Goal: Book appointment/travel/reservation

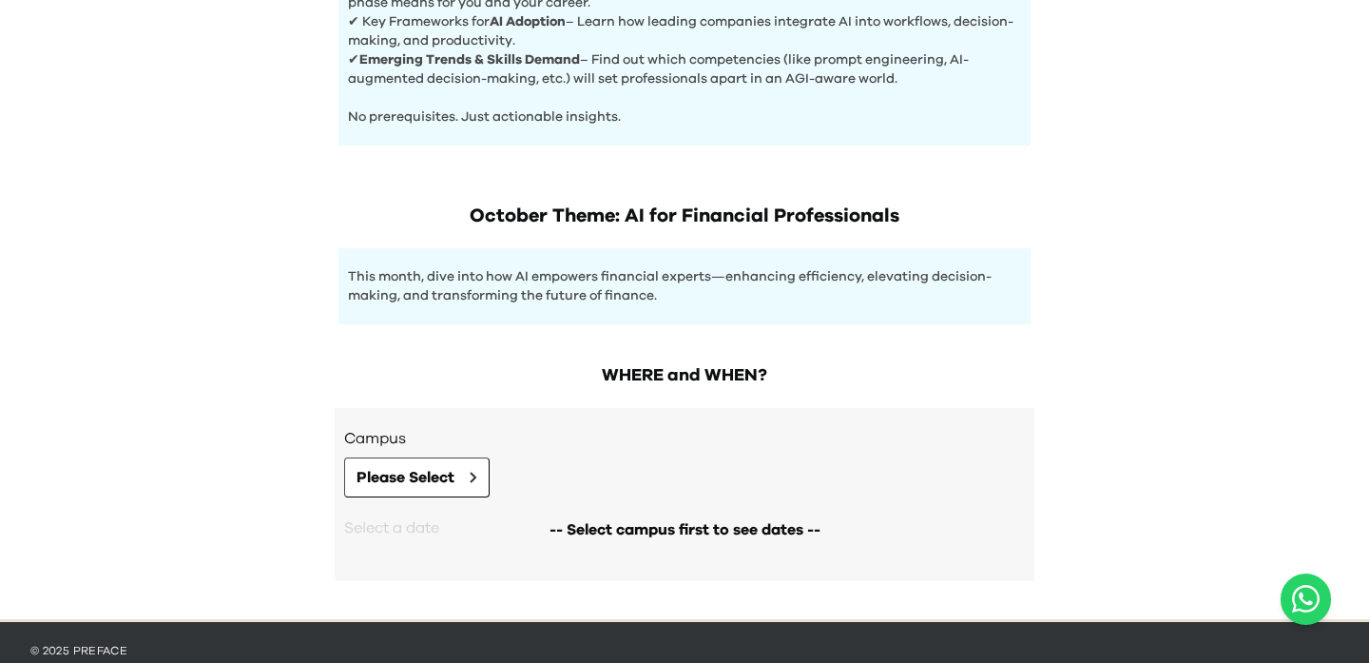
scroll to position [918, 0]
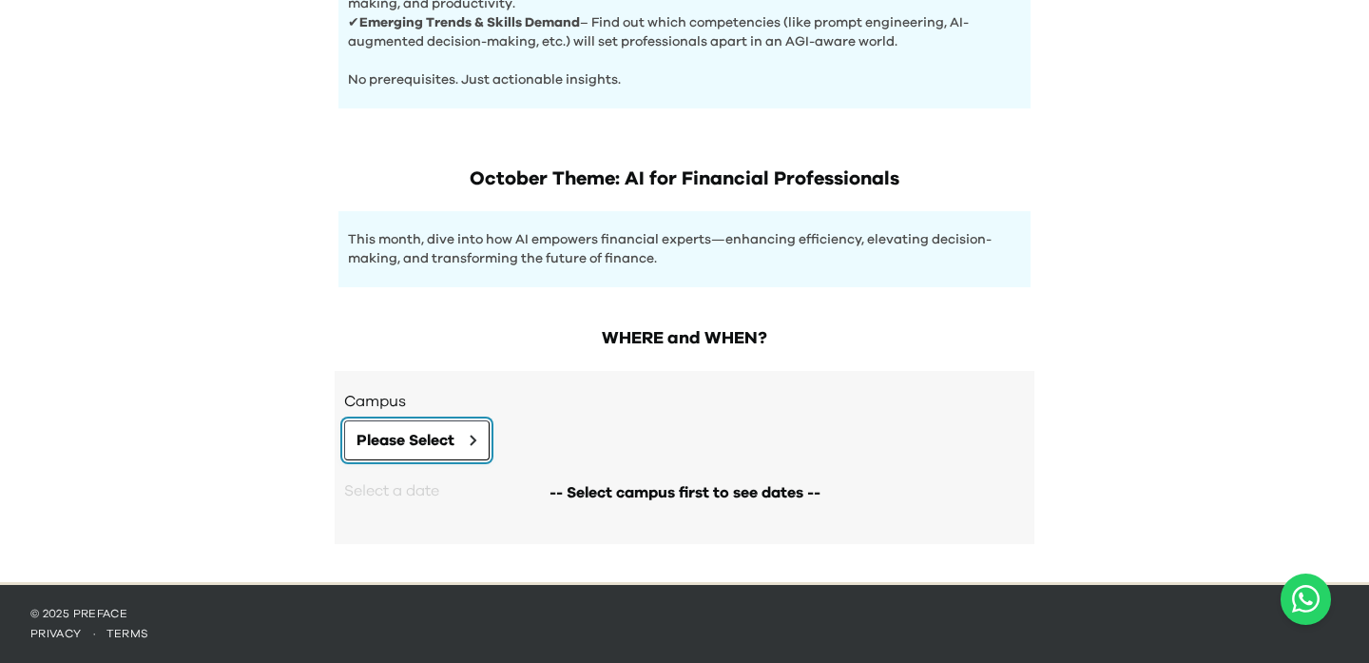
click at [463, 448] on button "Please Select" at bounding box center [416, 440] width 145 height 40
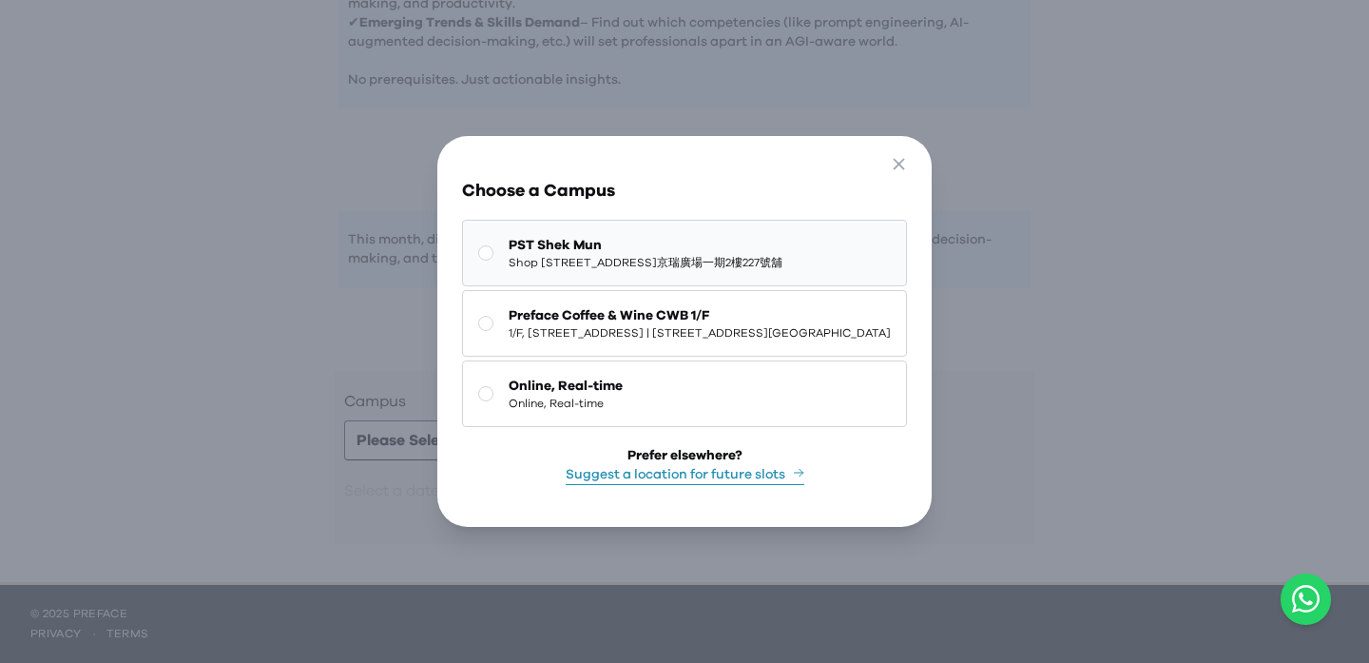
click at [549, 270] on span "Shop [STREET_ADDRESS]京瑞廣場一期2樓227號舖" at bounding box center [646, 262] width 274 height 15
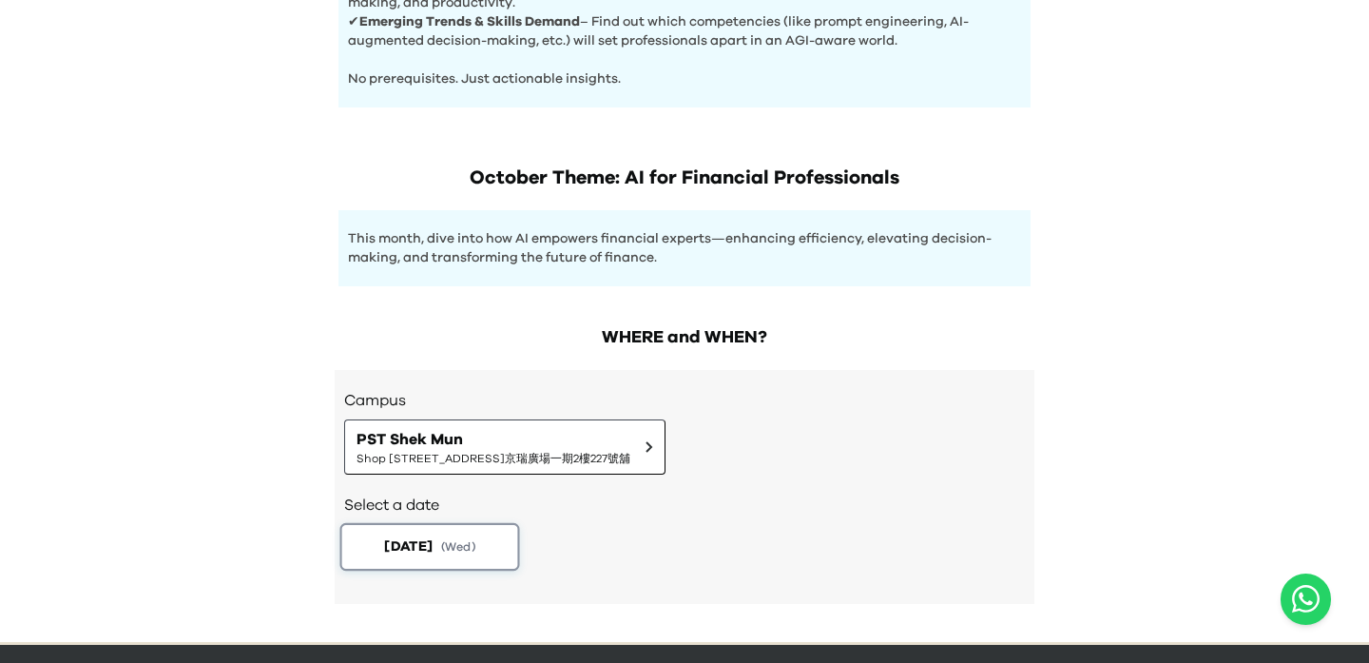
click at [459, 538] on button "[DATE] ( Wed )" at bounding box center [430, 547] width 180 height 48
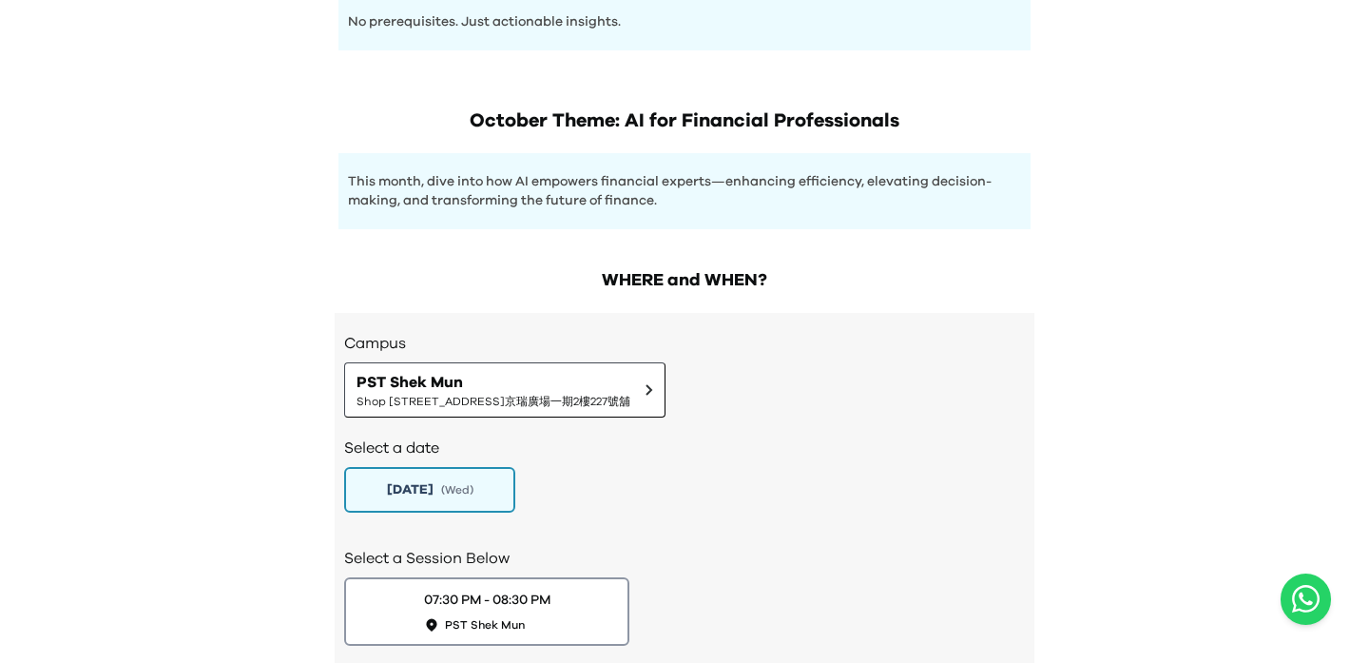
scroll to position [999, 0]
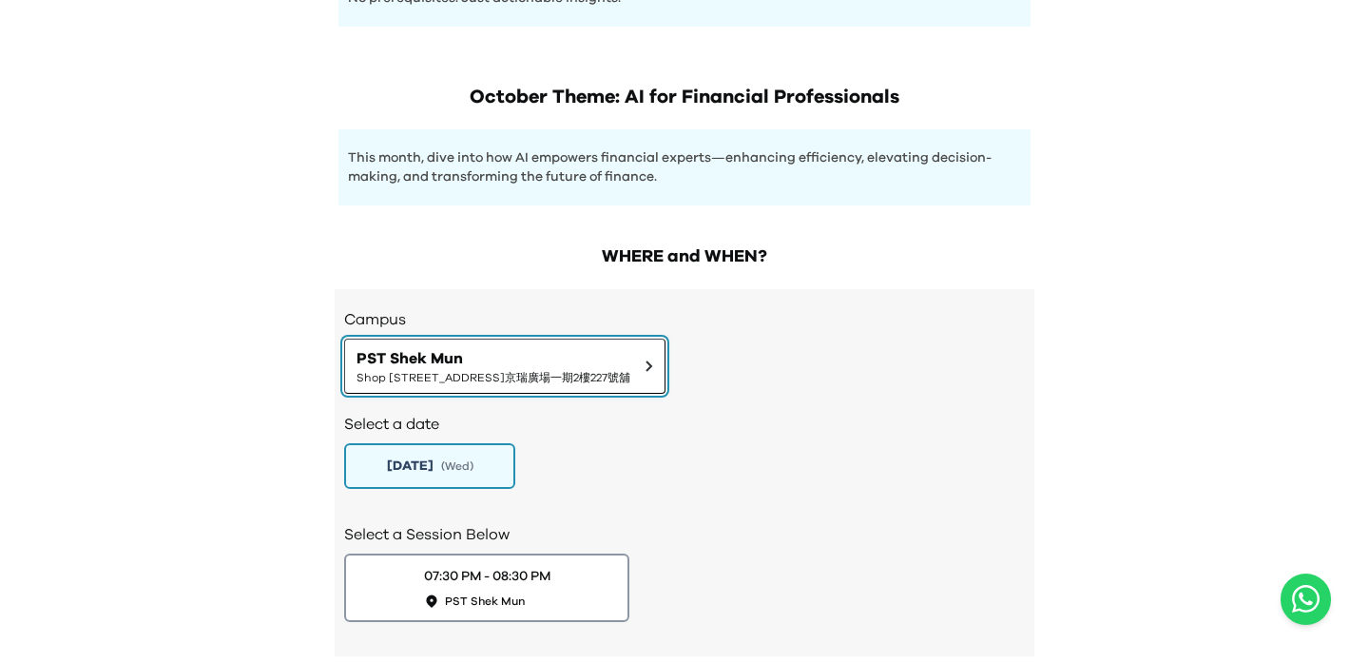
click at [615, 379] on span "Shop [STREET_ADDRESS]京瑞廣場一期2樓227號舖" at bounding box center [494, 377] width 274 height 15
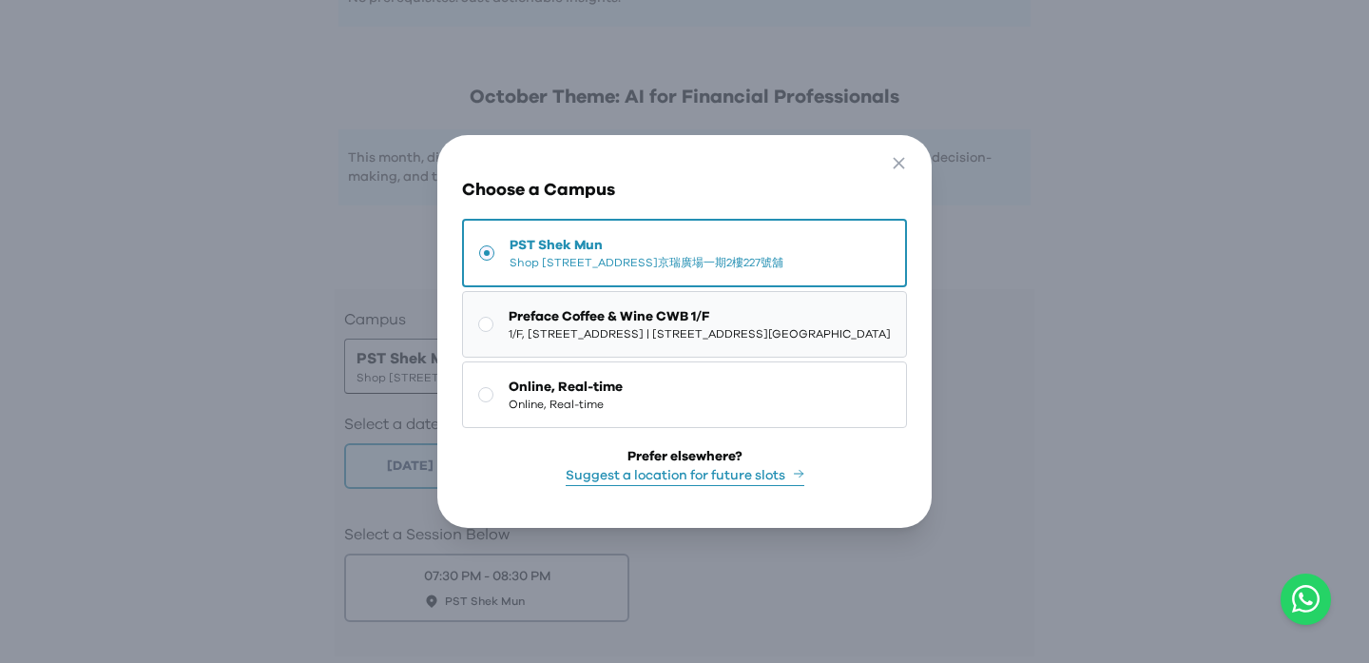
click at [657, 340] on span "1/F, [STREET_ADDRESS] | [STREET_ADDRESS][GEOGRAPHIC_DATA]" at bounding box center [700, 333] width 382 height 15
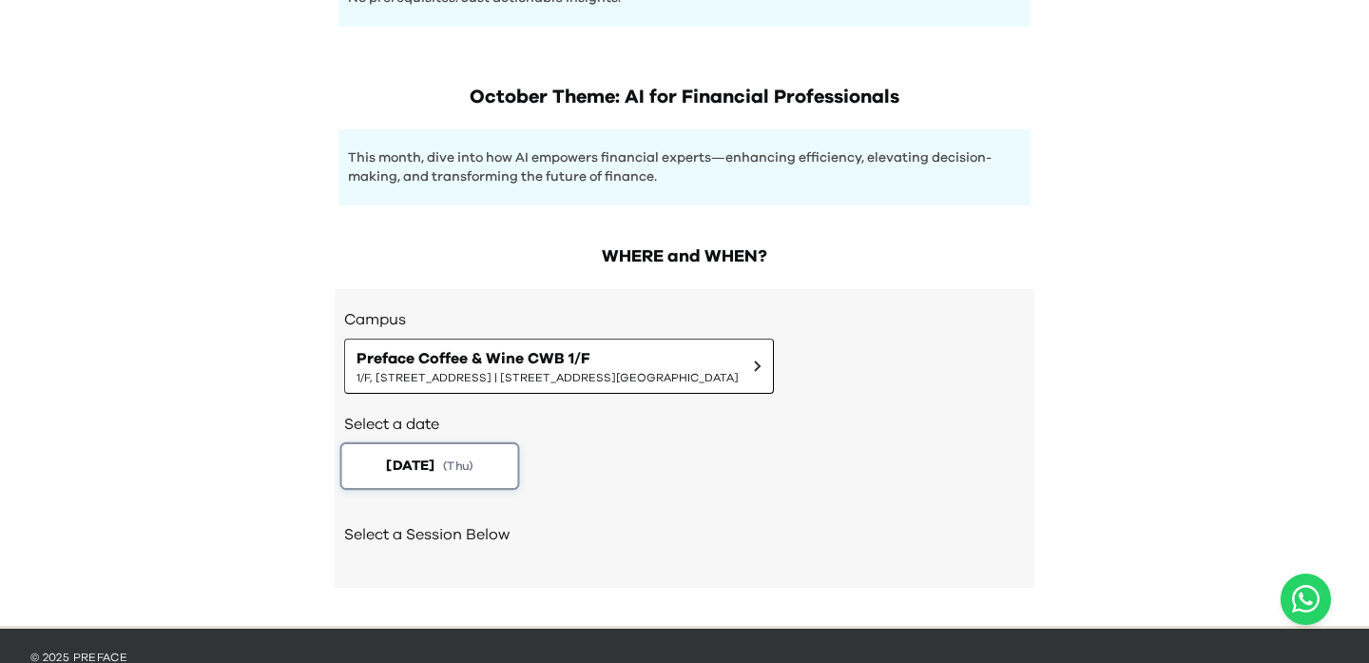
click at [473, 473] on span "( Thu )" at bounding box center [458, 465] width 30 height 16
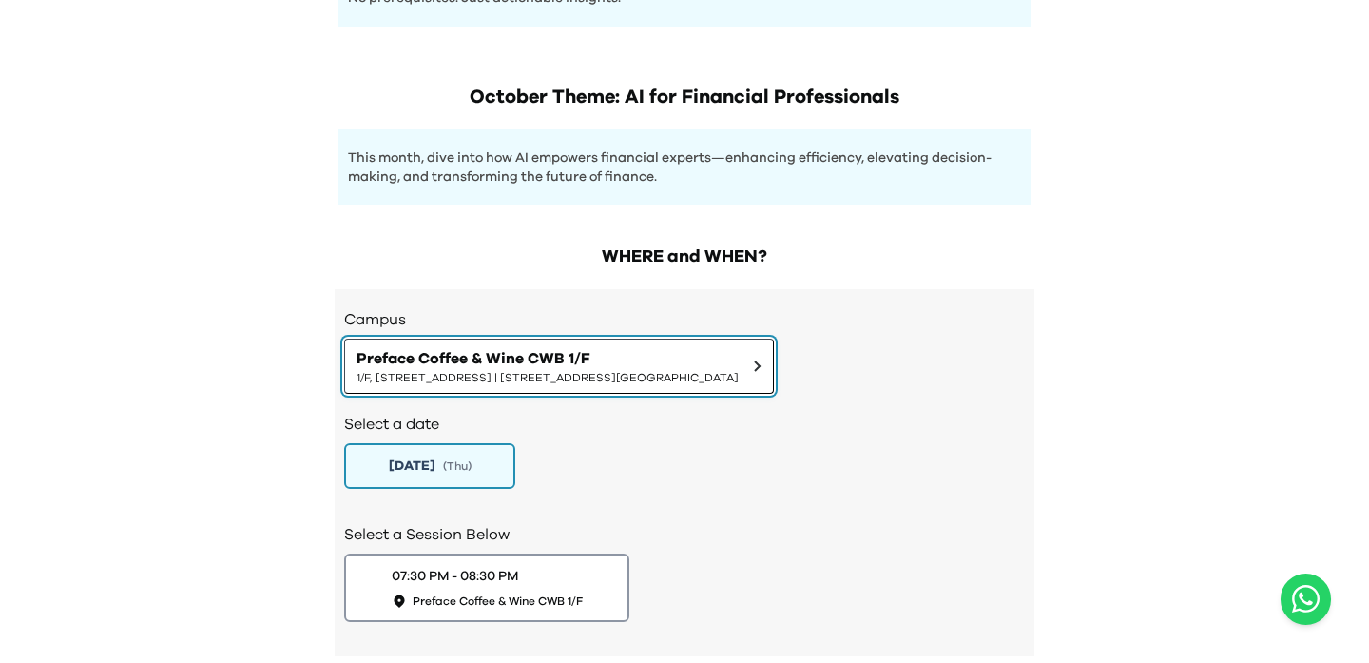
click at [719, 377] on span "1/F, [STREET_ADDRESS] | [STREET_ADDRESS][GEOGRAPHIC_DATA]" at bounding box center [548, 377] width 382 height 15
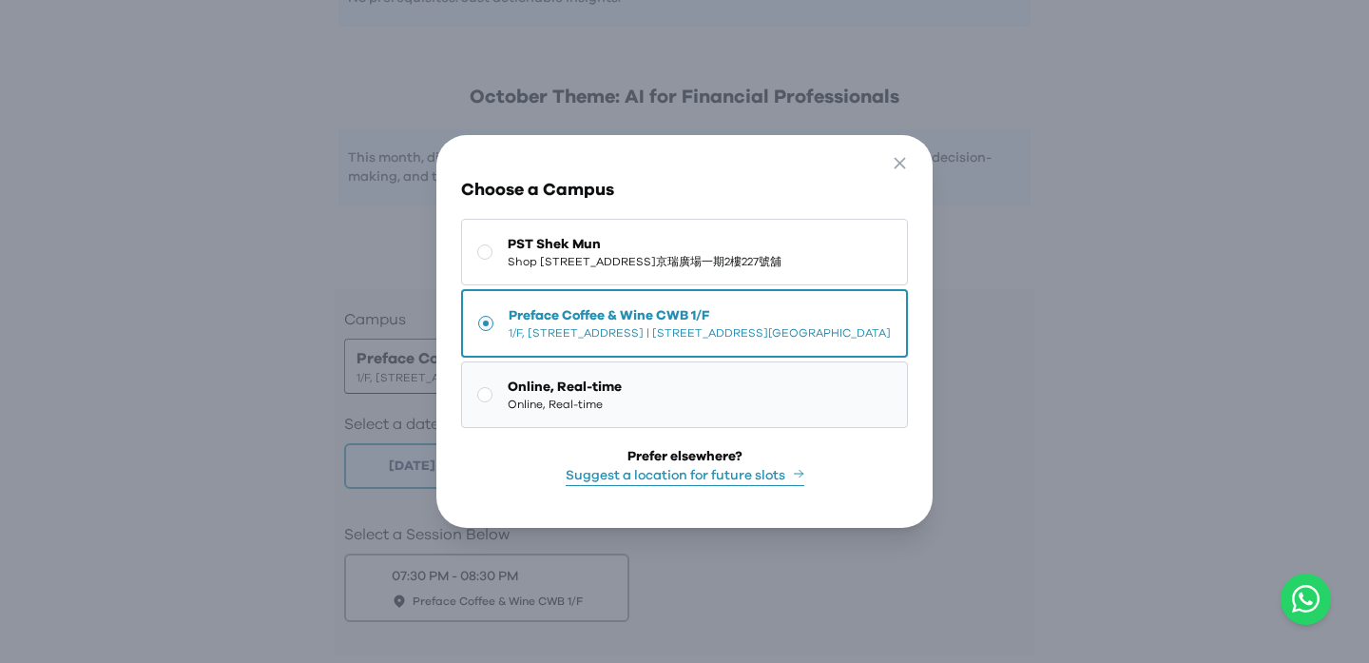
click at [669, 407] on button "Online, Real-time Online, Real-time" at bounding box center [684, 394] width 447 height 67
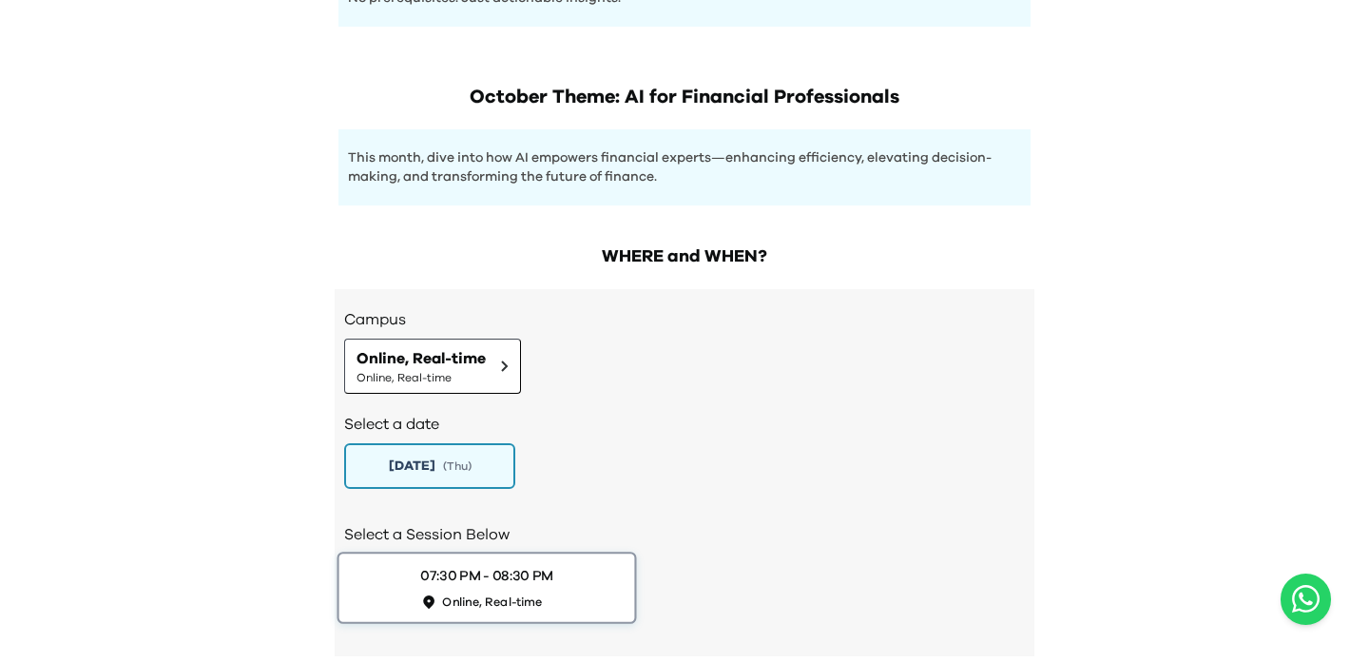
click at [583, 589] on button "07:30 PM - 08:30 PM Online, Real-time" at bounding box center [488, 587] width 300 height 72
